Goal: Task Accomplishment & Management: Complete application form

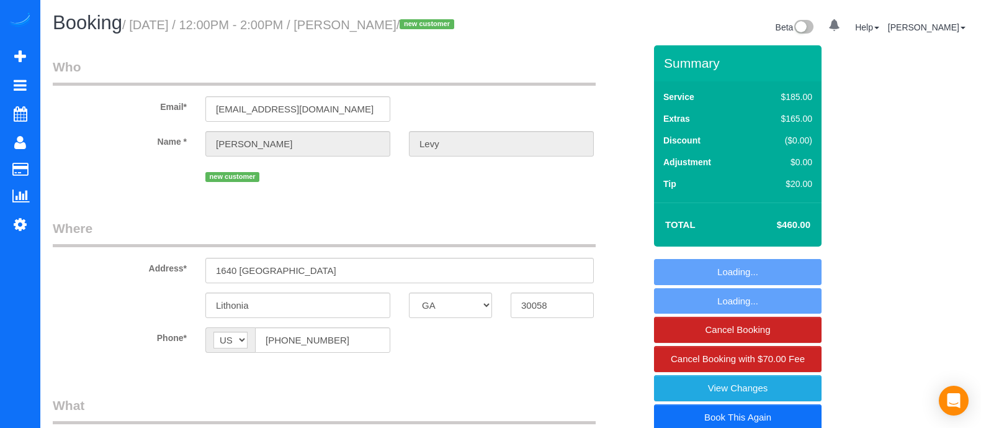
select select "GA"
select select "3"
select select "object:737"
select select "string:fspay-f25aaf72-ed9f-4277-8b56-51b2af8b092d"
select select "number:2"
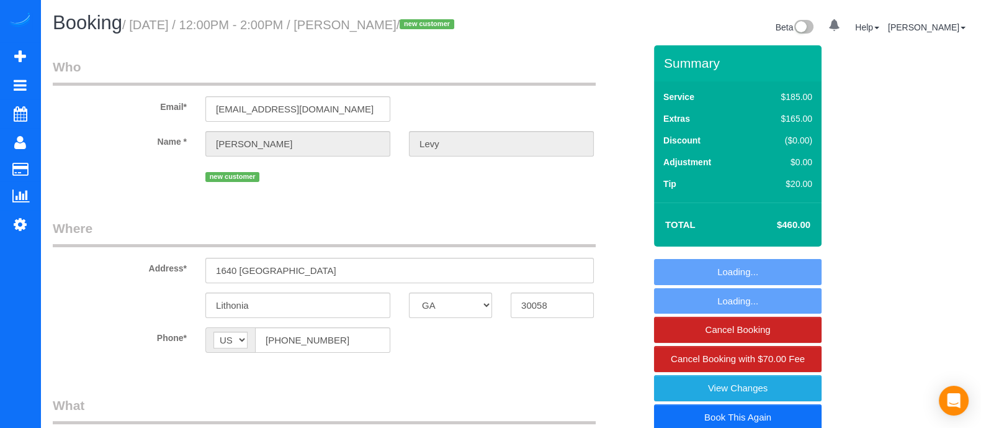
select select "number:6"
select select "object:760"
select select "spot1"
select select "3"
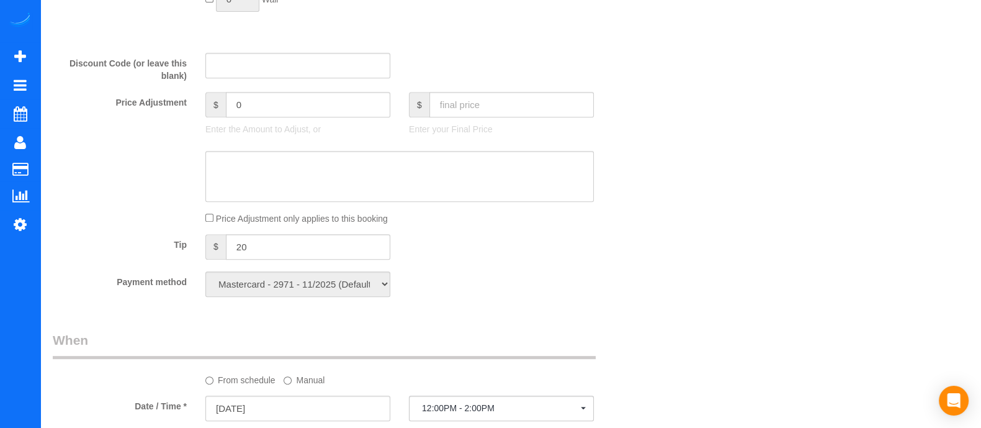
scroll to position [701, 0]
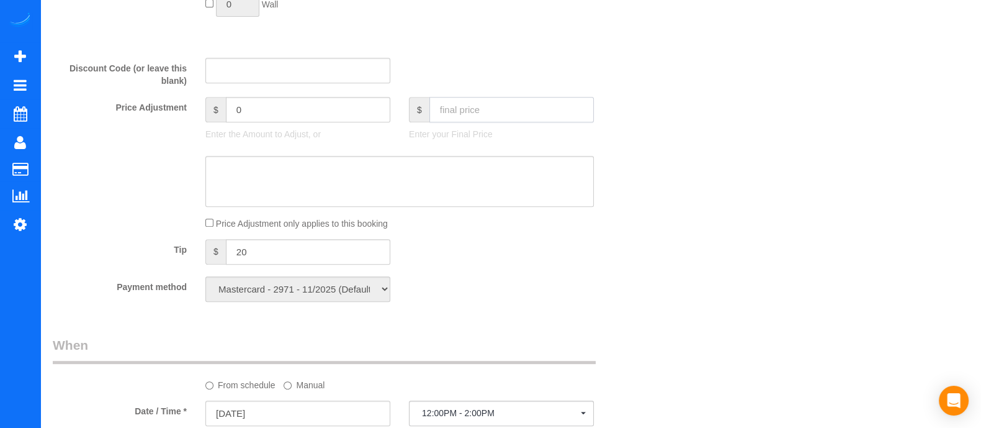
click at [506, 109] on input "text" at bounding box center [511, 109] width 164 height 25
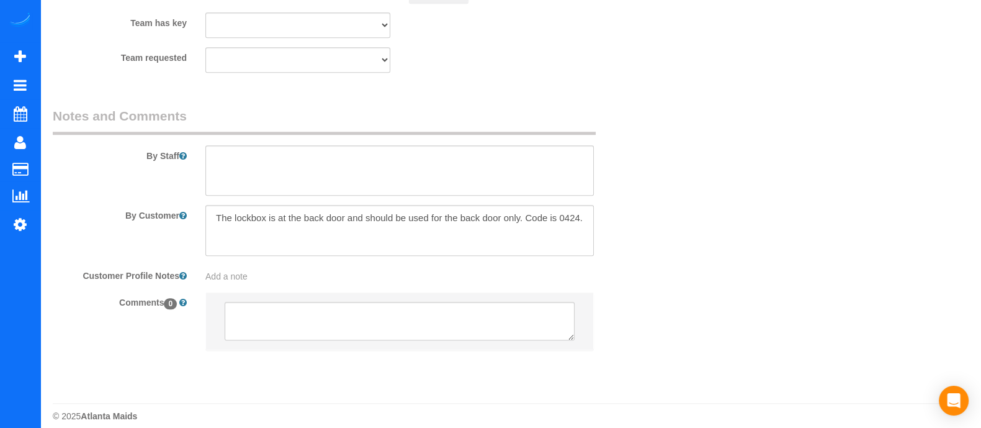
scroll to position [1363, 0]
click at [586, 225] on textarea at bounding box center [399, 232] width 389 height 51
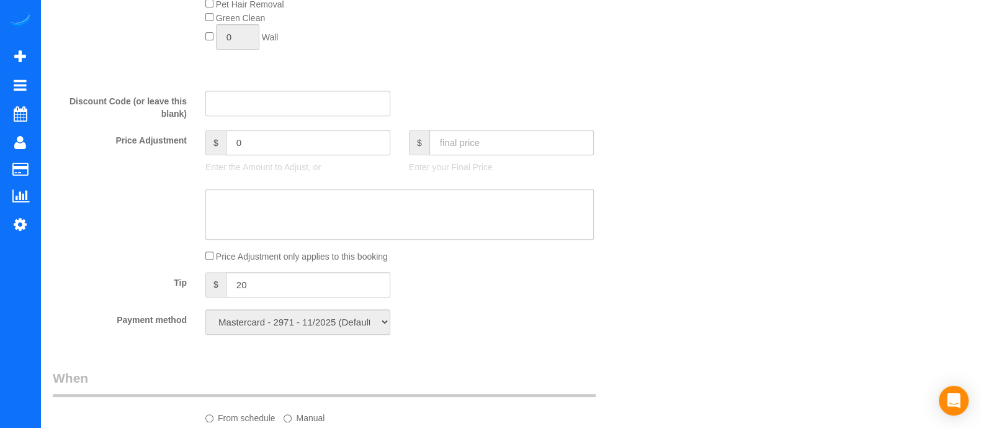
scroll to position [664, 0]
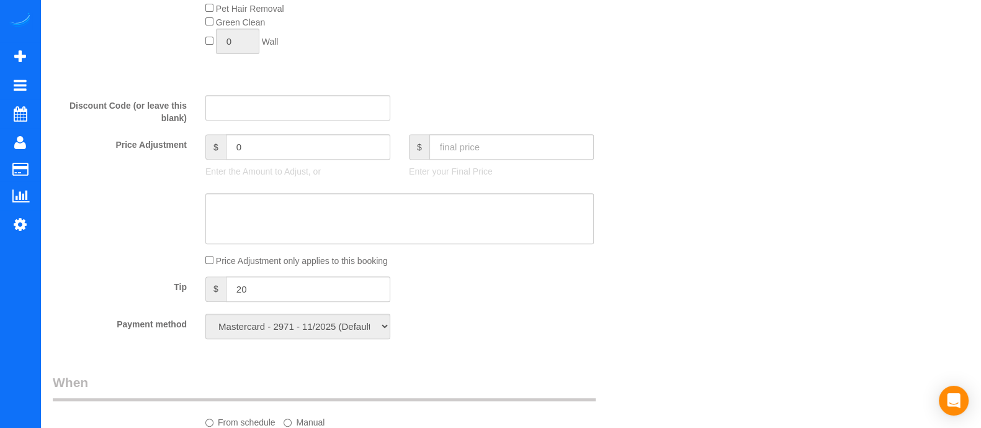
type textarea "The lockbox is at the back door and should be used for the back door only. Code…"
click at [498, 157] on input "text" at bounding box center [511, 146] width 164 height 25
type input "1220"
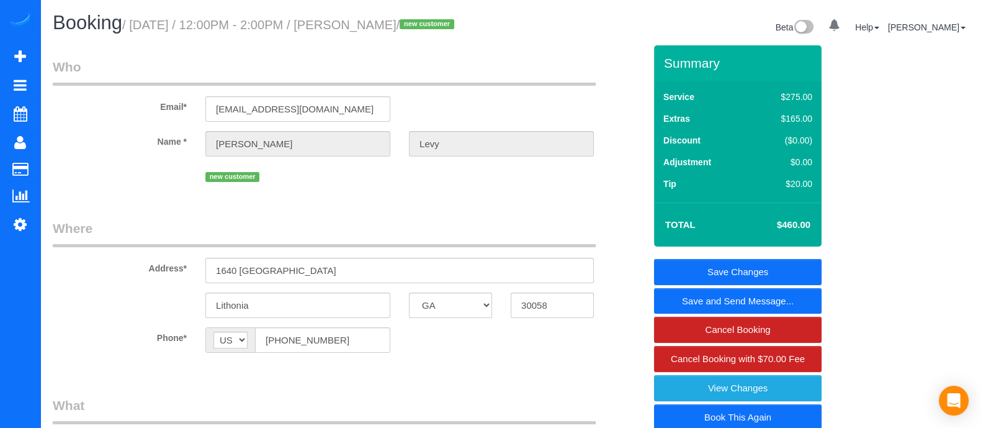
type input "760"
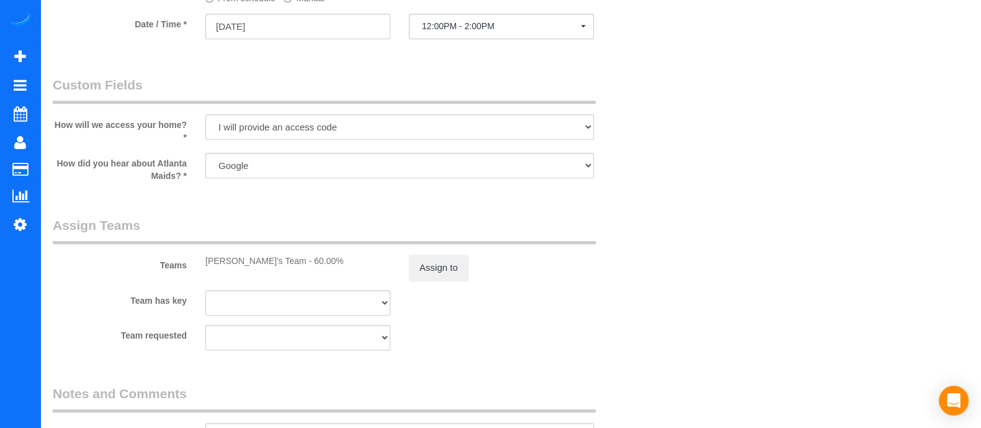
scroll to position [1085, 0]
click at [446, 266] on button "Assign to" at bounding box center [439, 270] width 60 height 26
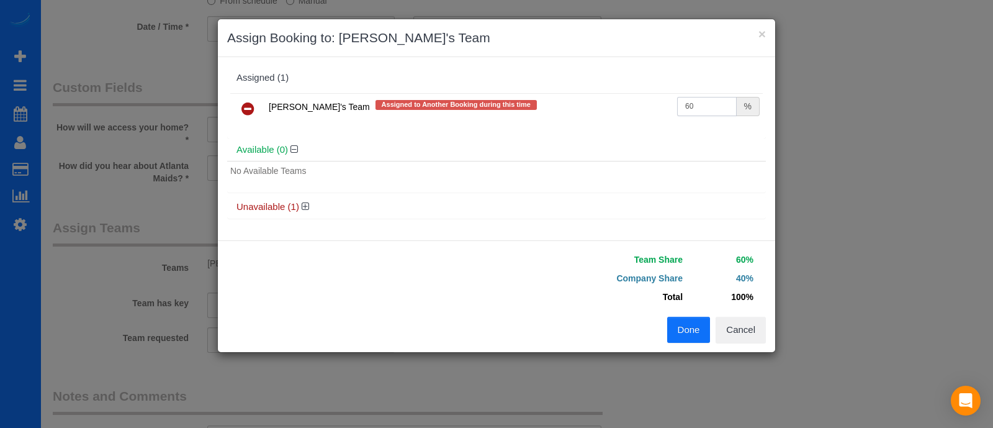
click at [704, 114] on input "60" at bounding box center [707, 106] width 60 height 19
type input "6"
type input "58.33"
click at [676, 328] on button "Done" at bounding box center [688, 330] width 43 height 26
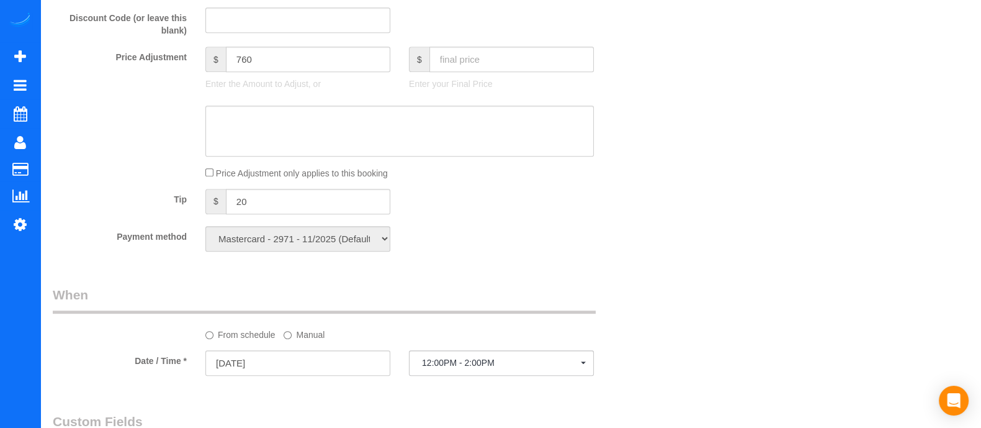
scroll to position [754, 0]
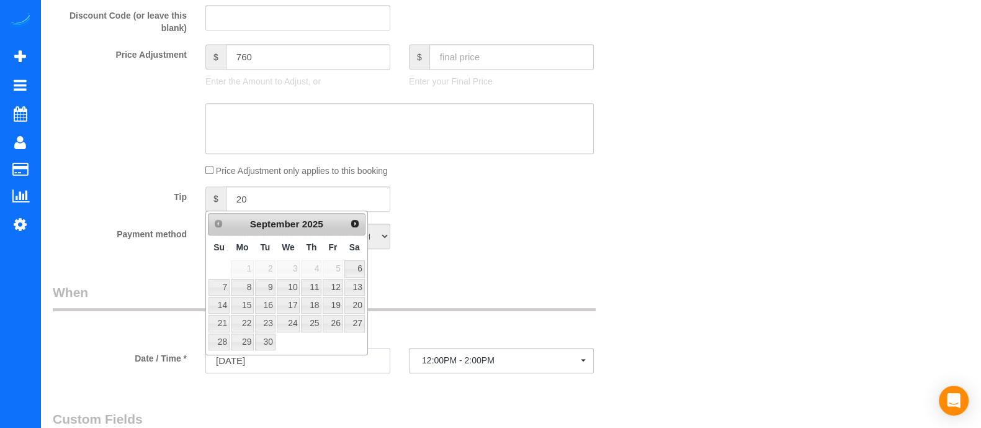
click at [339, 358] on input "[DATE]" at bounding box center [297, 360] width 185 height 25
click at [269, 282] on link "9" at bounding box center [265, 287] width 20 height 17
type input "[DATE]"
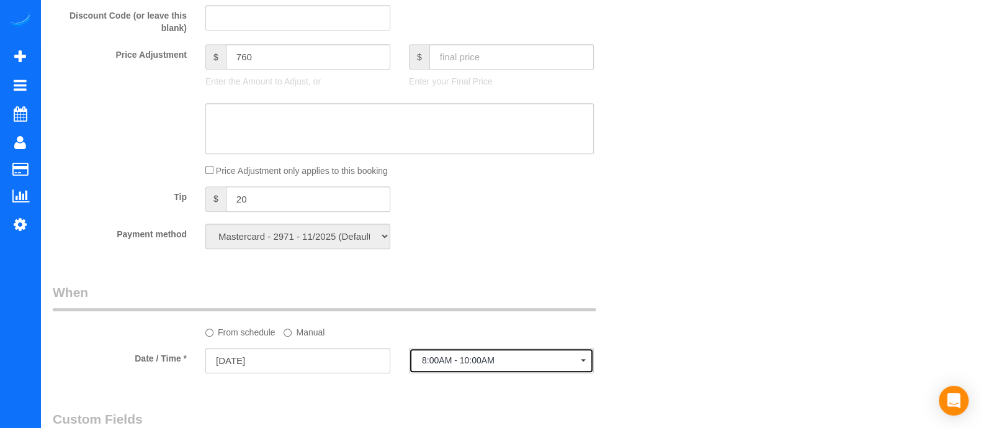
click at [441, 365] on span "8:00AM - 10:00AM" at bounding box center [501, 360] width 159 height 10
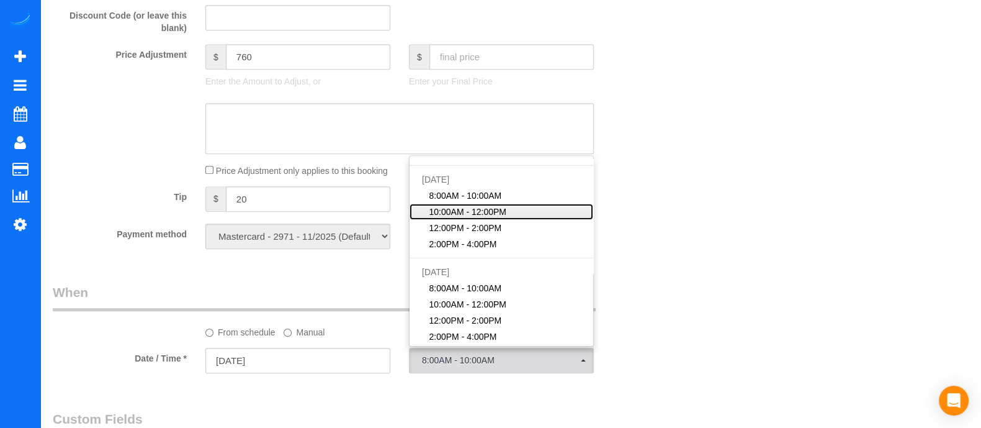
click at [456, 218] on span "10:00AM - 12:00PM" at bounding box center [468, 211] width 78 height 12
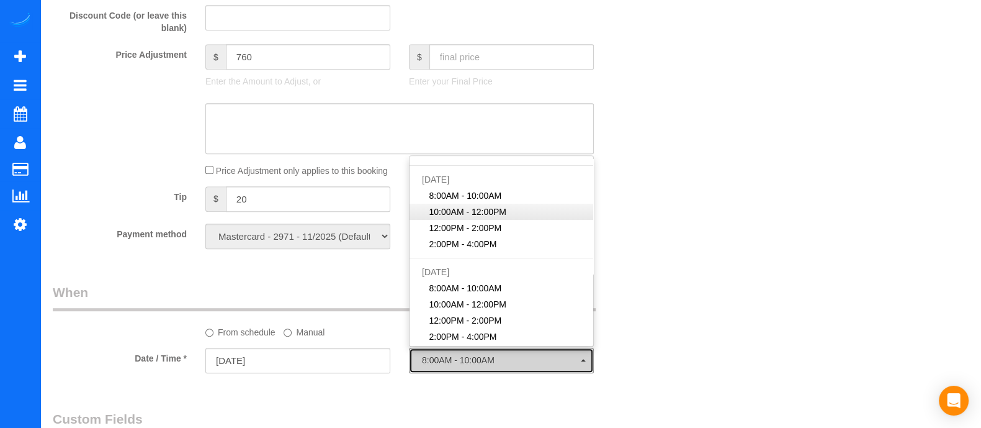
select select "spot10"
type input "[DATE]"
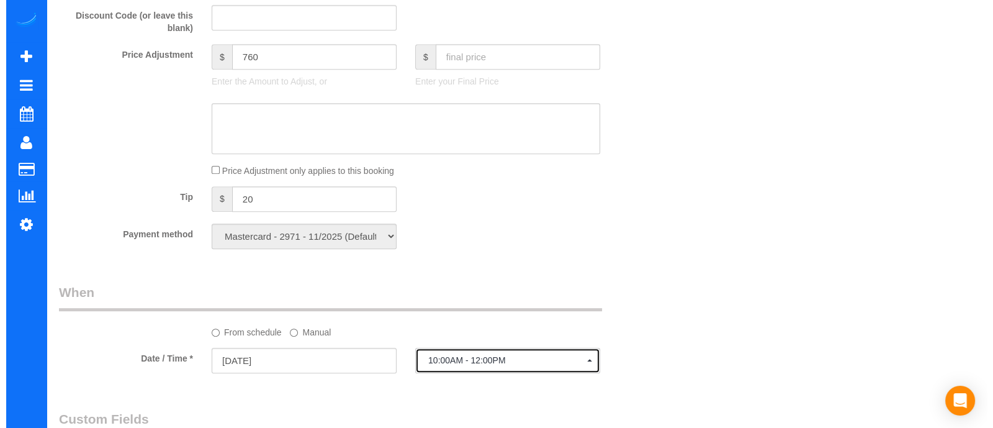
scroll to position [0, 0]
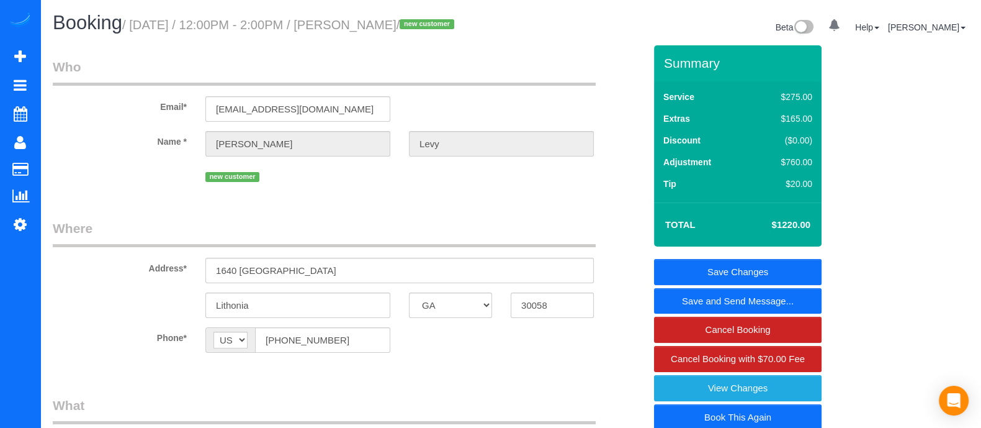
click at [753, 299] on link "Save and Send Message..." at bounding box center [738, 301] width 168 height 26
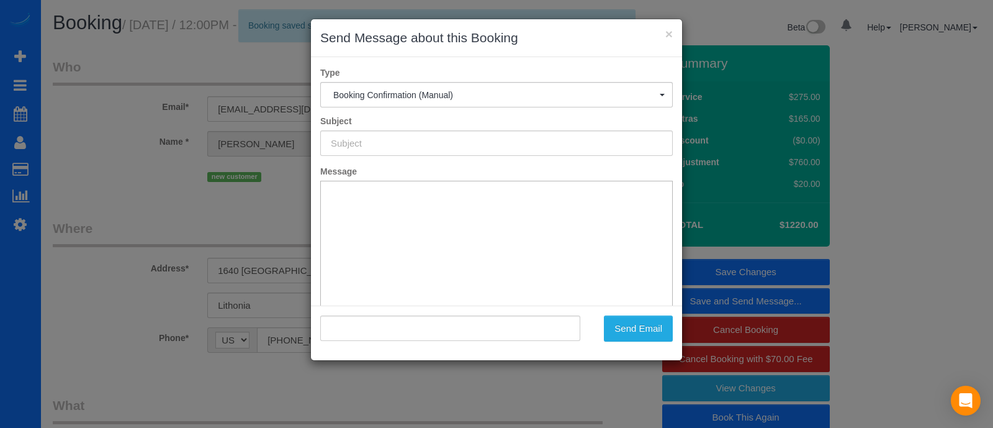
type input "Booking Confirmed!"
type input ""[PERSON_NAME]" <[EMAIL_ADDRESS][DOMAIN_NAME]>"
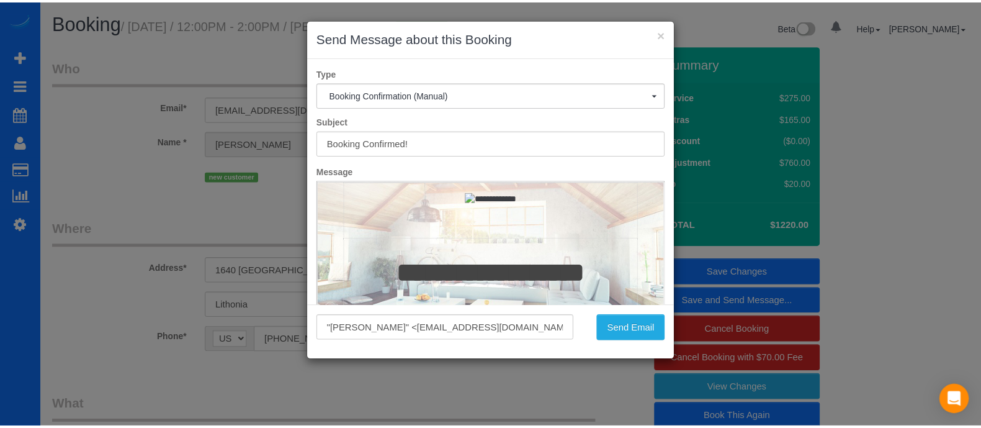
scroll to position [91, 0]
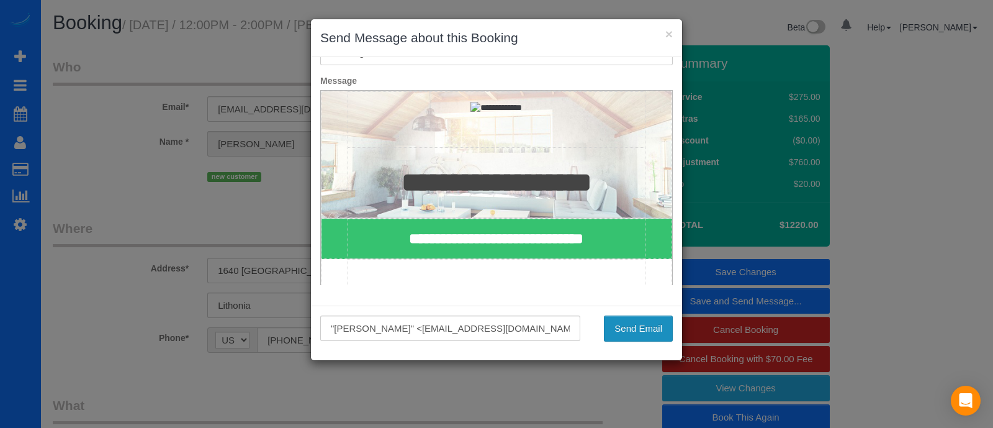
click at [627, 331] on button "Send Email" at bounding box center [638, 328] width 69 height 26
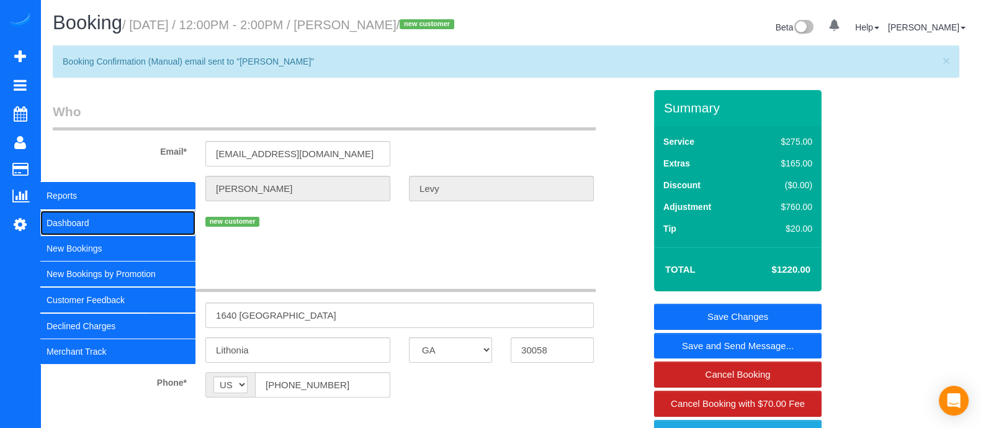
click at [57, 214] on link "Dashboard" at bounding box center [117, 222] width 155 height 25
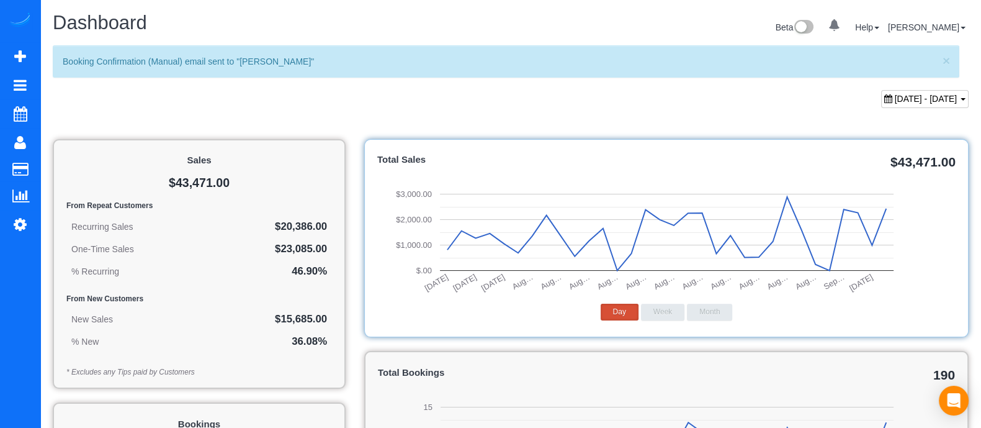
click at [922, 94] on span "[DATE] - [DATE]" at bounding box center [926, 99] width 63 height 10
type input "**********"
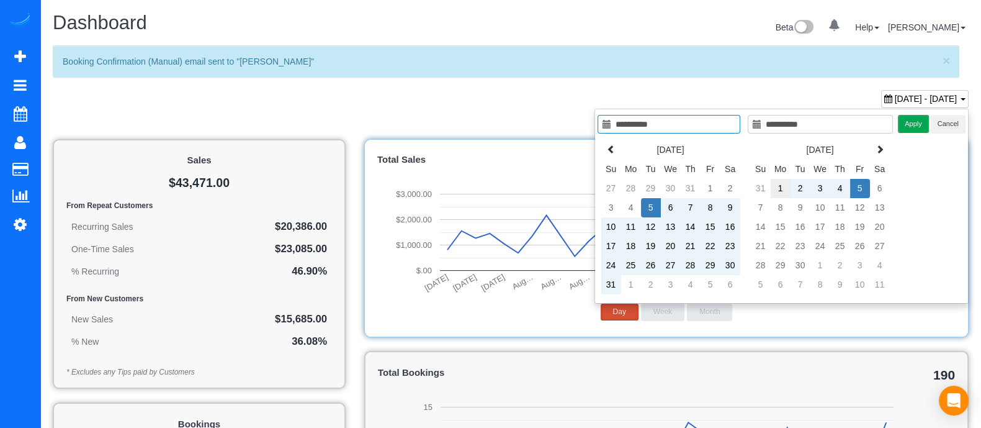
type input "**********"
click at [785, 181] on td "1" at bounding box center [781, 188] width 20 height 19
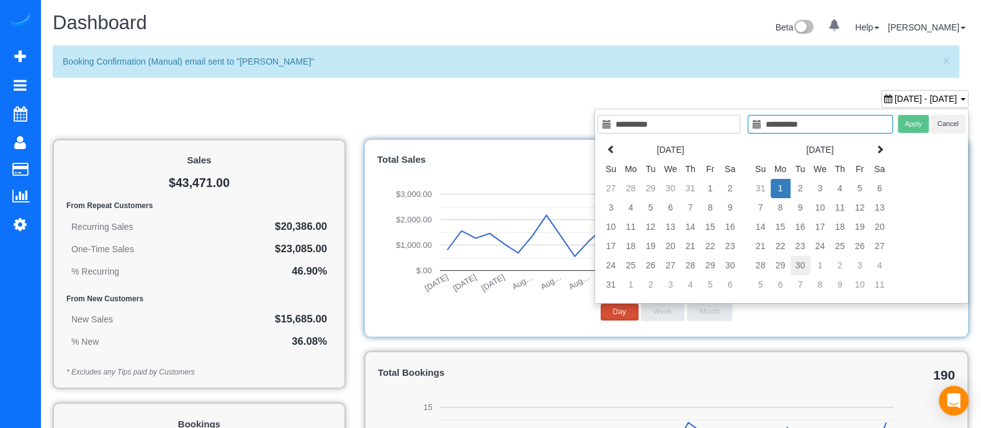
type input "**********"
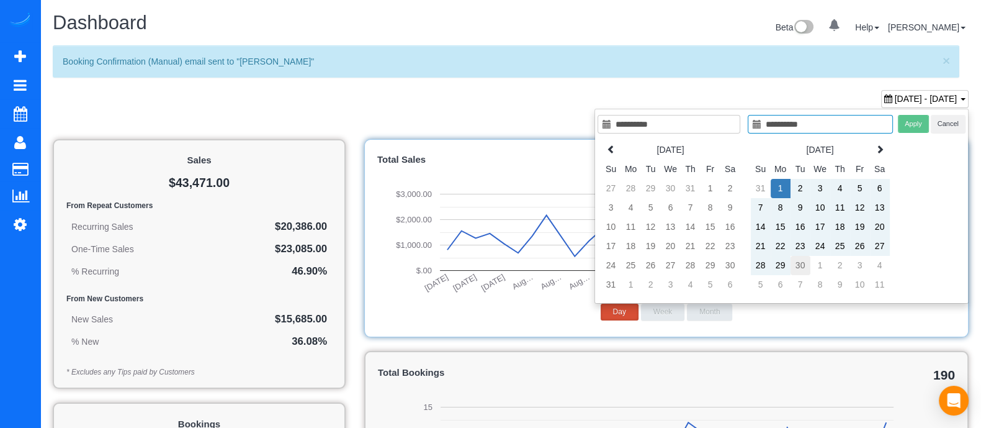
click at [804, 267] on td "30" at bounding box center [801, 265] width 20 height 19
type input "**********"
click at [922, 119] on button "Apply" at bounding box center [913, 124] width 31 height 18
